Goal: Information Seeking & Learning: Learn about a topic

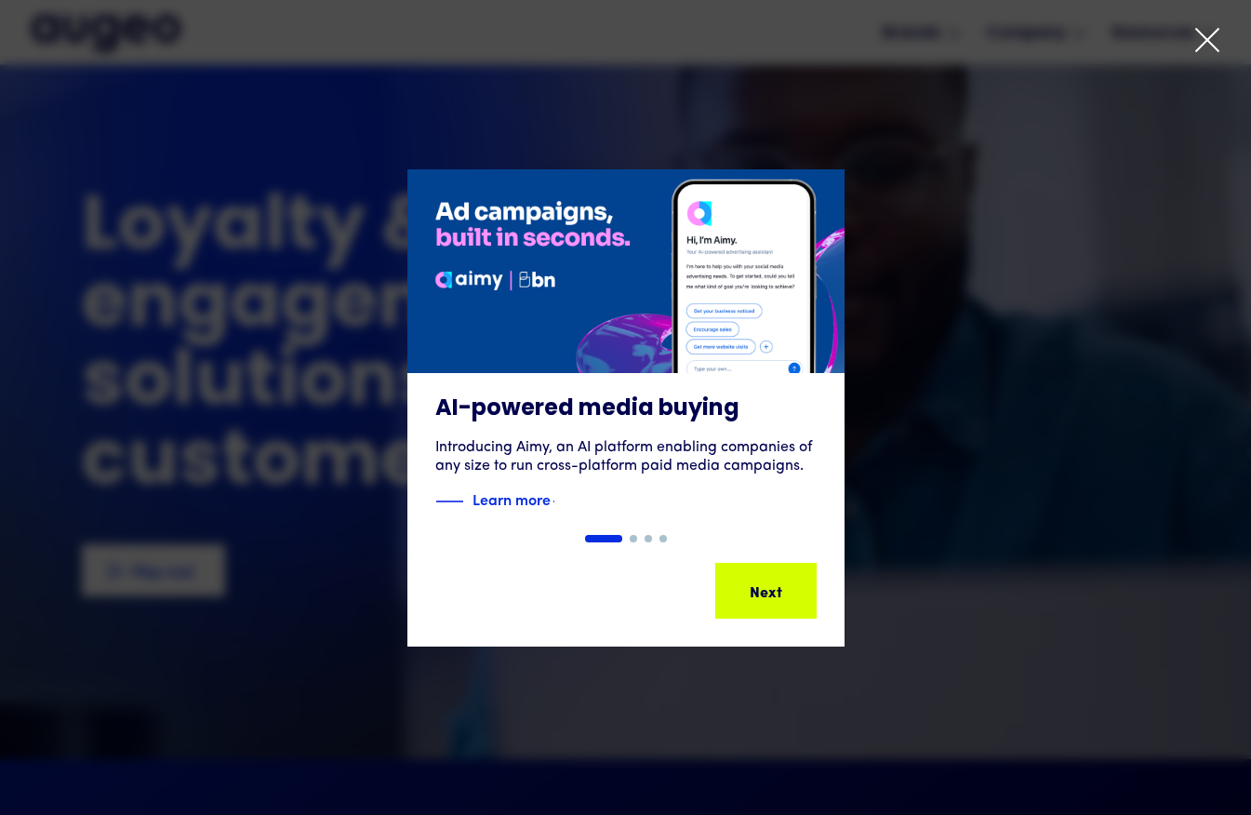
scroll to position [2289, 0]
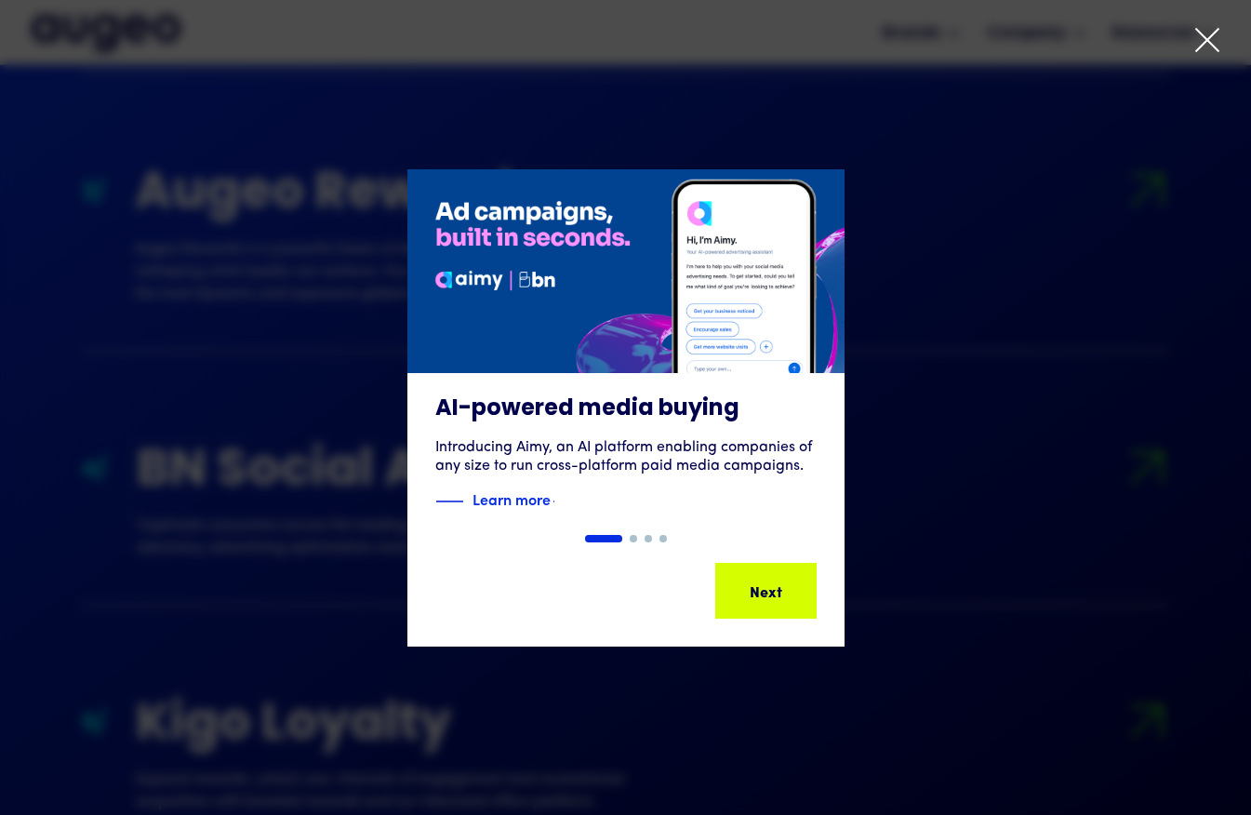
click at [813, 441] on div "Introducing Aimy, an AI platform enabling companies of any size to run cross-pl…" at bounding box center [625, 456] width 381 height 37
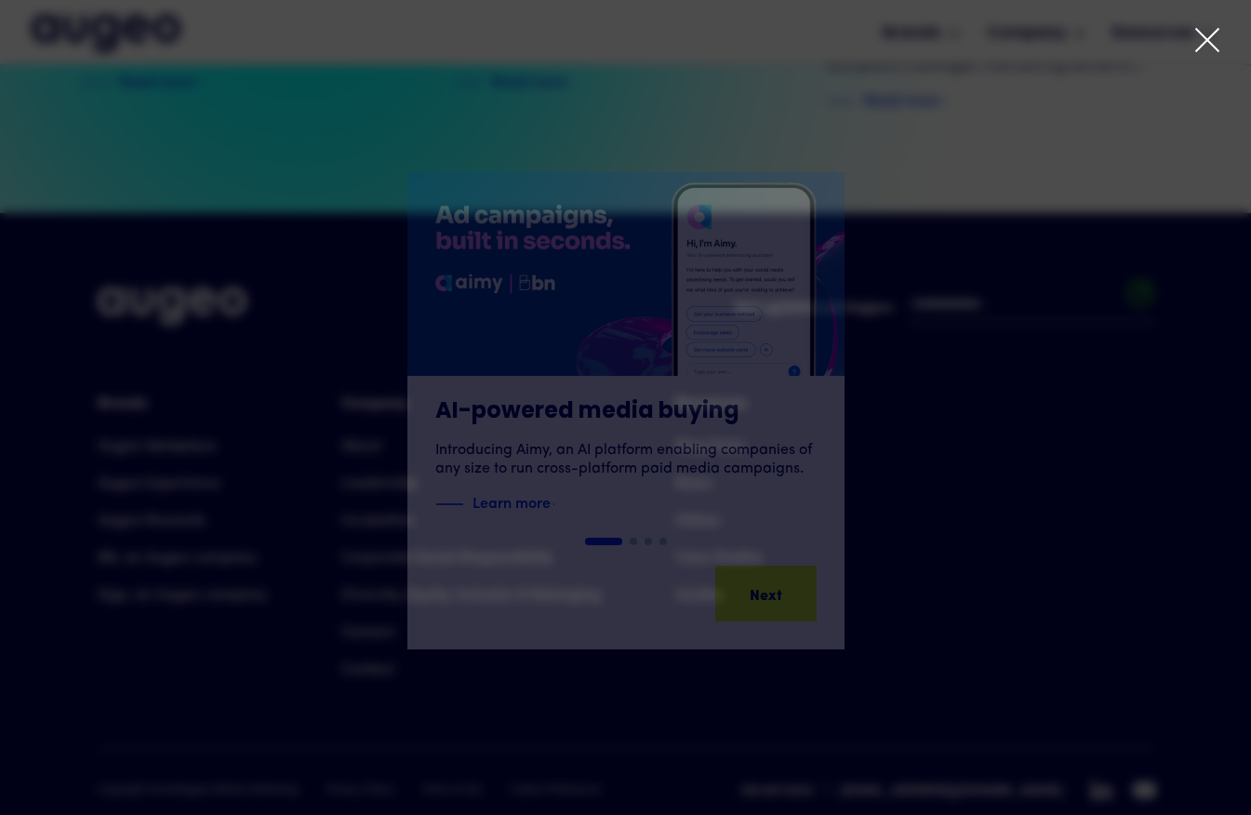
click at [1207, 35] on icon at bounding box center [1207, 40] width 28 height 28
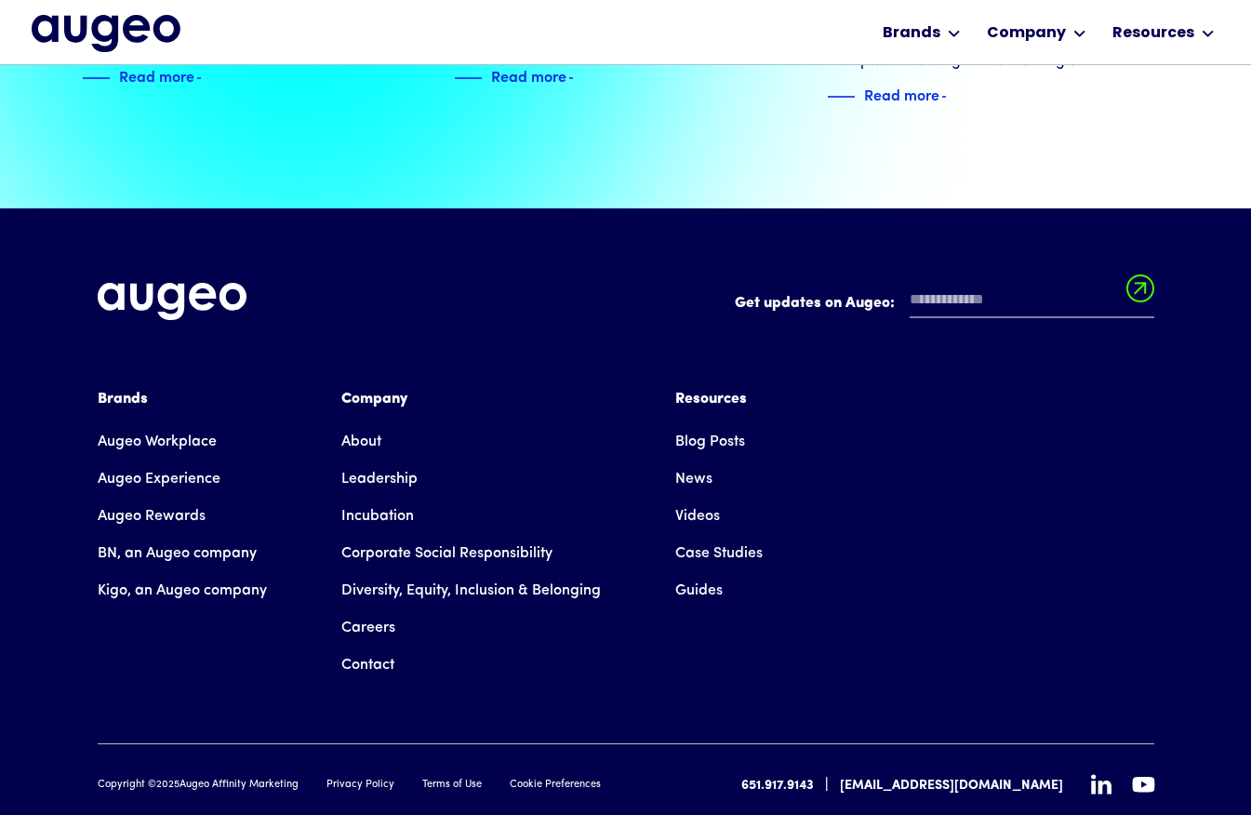
scroll to position [4198, 0]
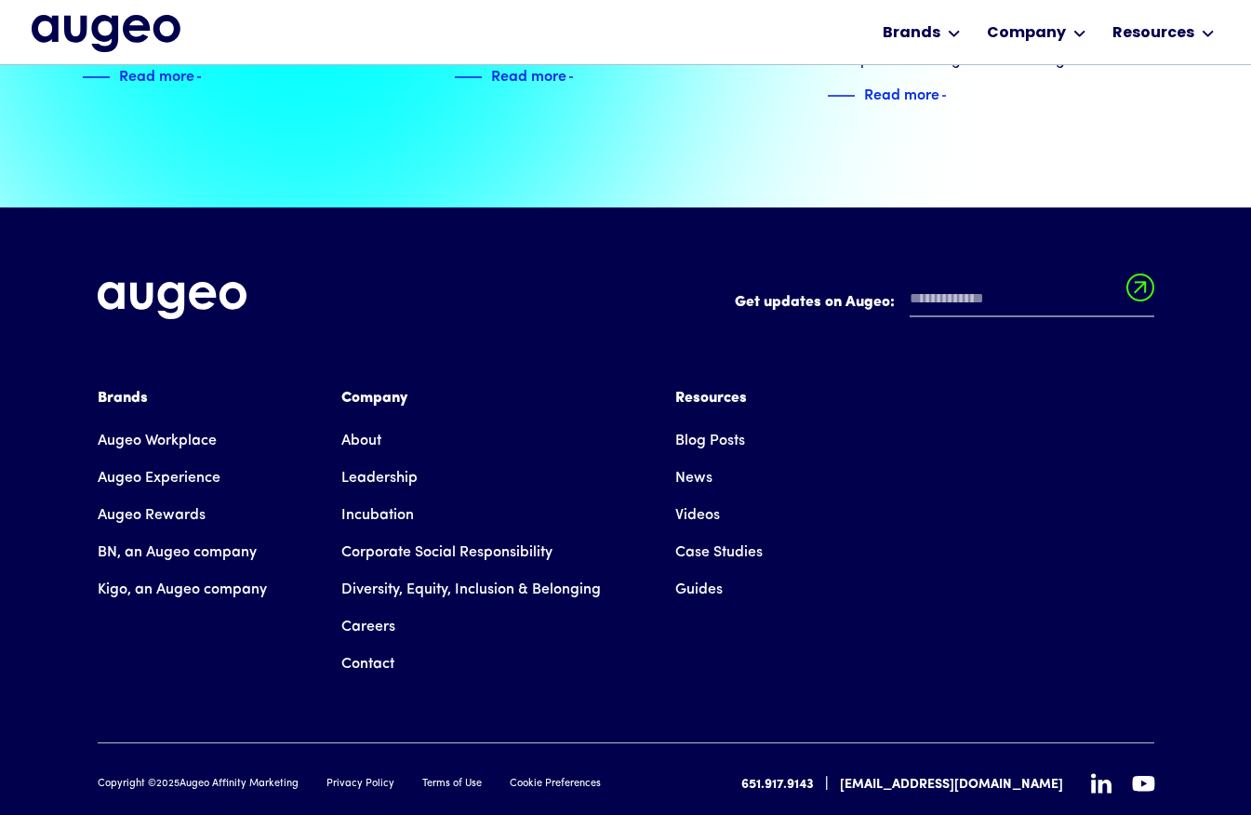
click at [1099, 774] on icon at bounding box center [1101, 784] width 20 height 20
